Goal: Information Seeking & Learning: Learn about a topic

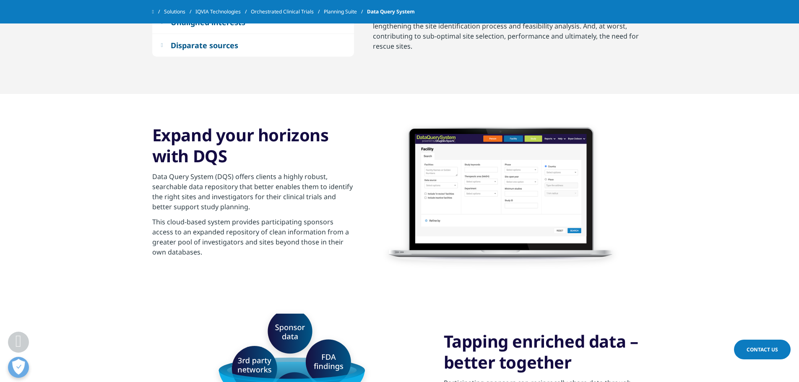
scroll to position [461, 0]
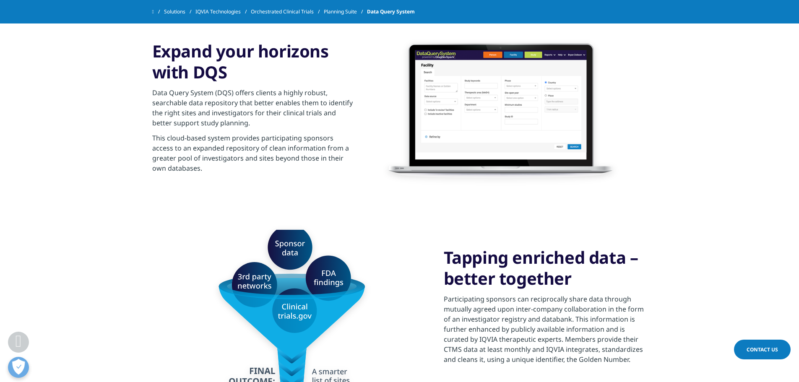
click at [701, 128] on section "Expand your horizons with DQS Data Query System (DQS) offers clients a highly r…" at bounding box center [399, 109] width 799 height 199
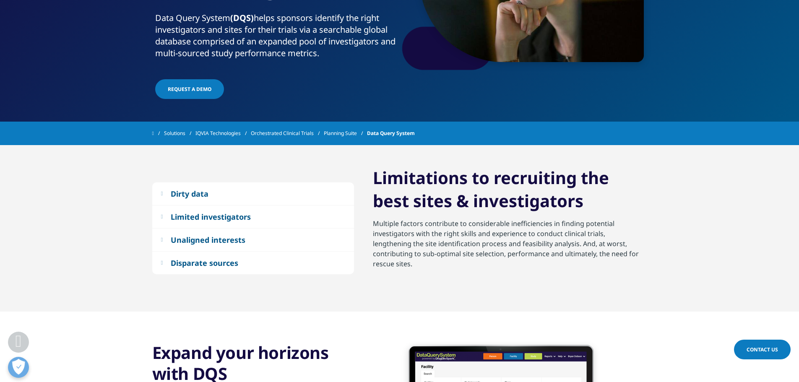
scroll to position [252, 0]
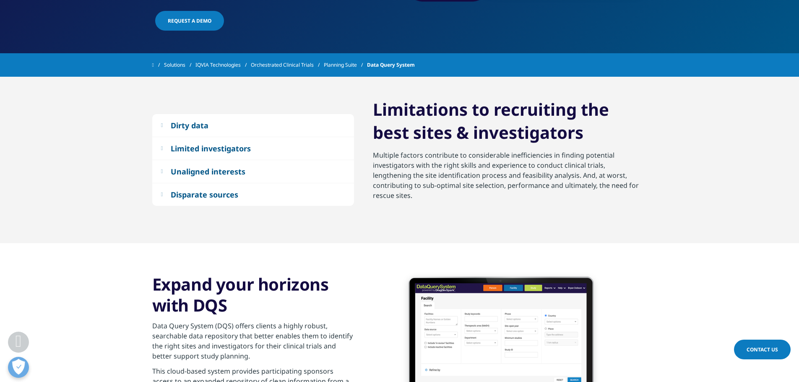
click at [219, 152] on div "Limited investigators" at bounding box center [211, 148] width 80 height 10
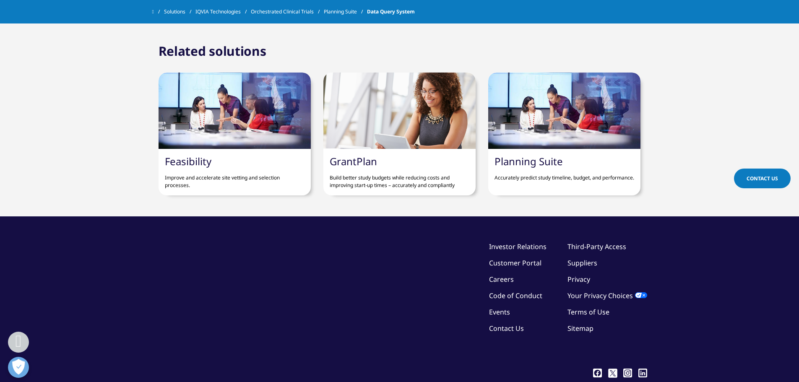
scroll to position [1762, 0]
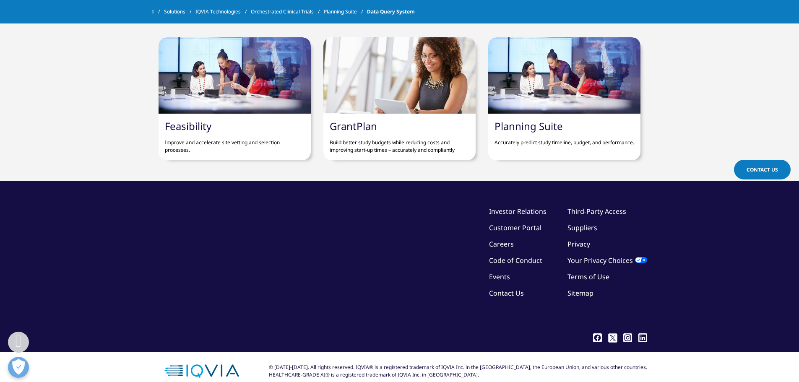
click at [230, 104] on div at bounding box center [235, 75] width 152 height 76
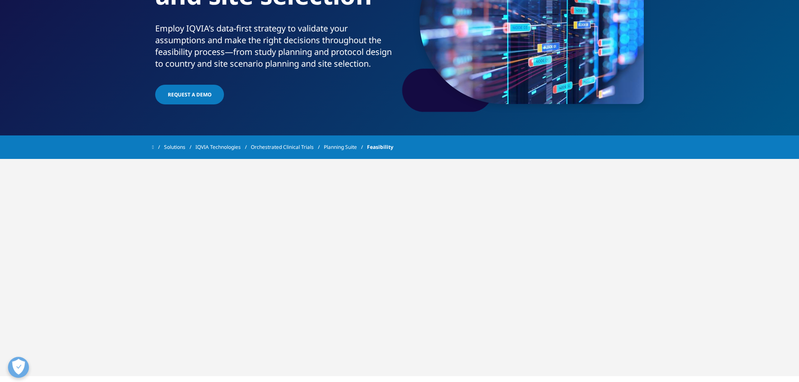
scroll to position [168, 0]
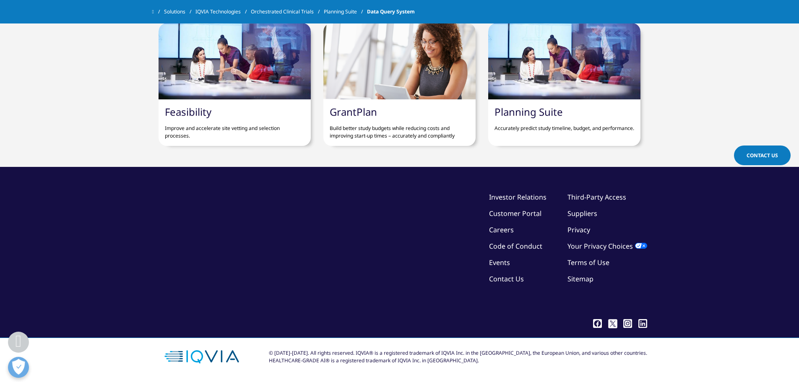
scroll to position [1762, 0]
